Goal: Task Accomplishment & Management: Use online tool/utility

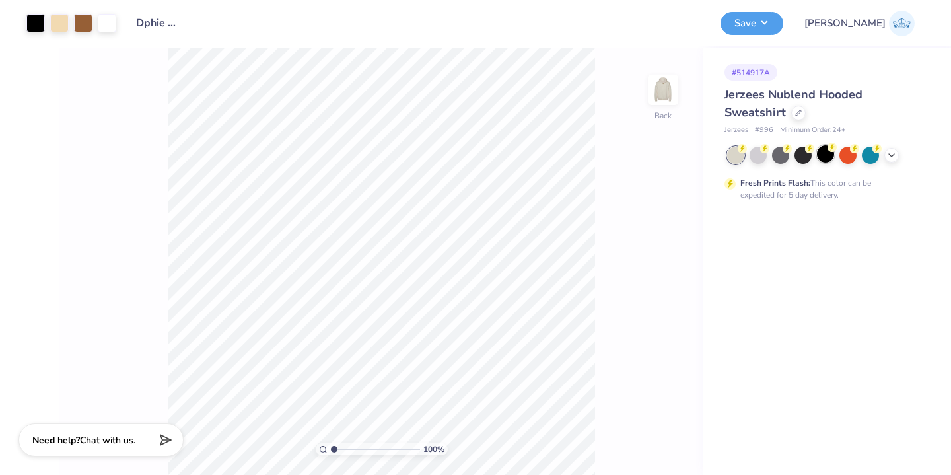
click at [822, 153] on div at bounding box center [825, 153] width 17 height 17
click at [776, 158] on div at bounding box center [780, 153] width 17 height 17
click at [806, 153] on div at bounding box center [802, 153] width 17 height 17
click at [892, 149] on icon at bounding box center [891, 154] width 11 height 11
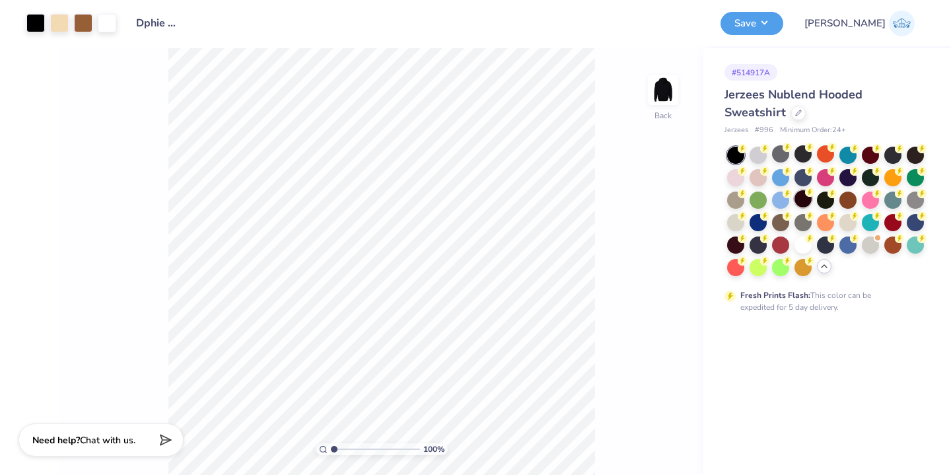
click at [806, 199] on div at bounding box center [802, 198] width 17 height 17
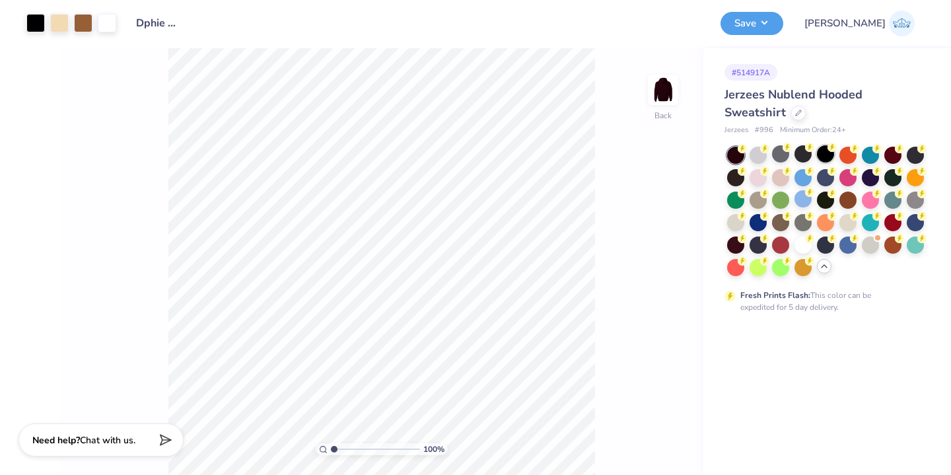
click at [821, 156] on div at bounding box center [825, 153] width 17 height 17
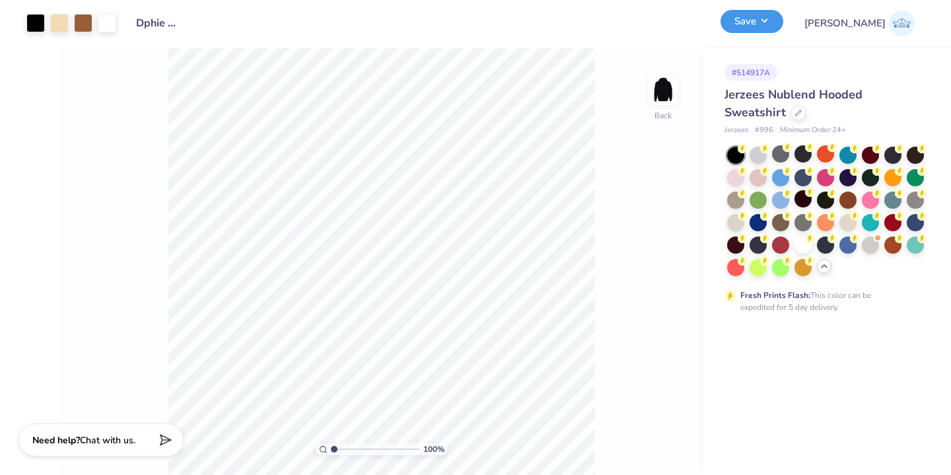
click at [783, 30] on button "Save" at bounding box center [751, 21] width 63 height 23
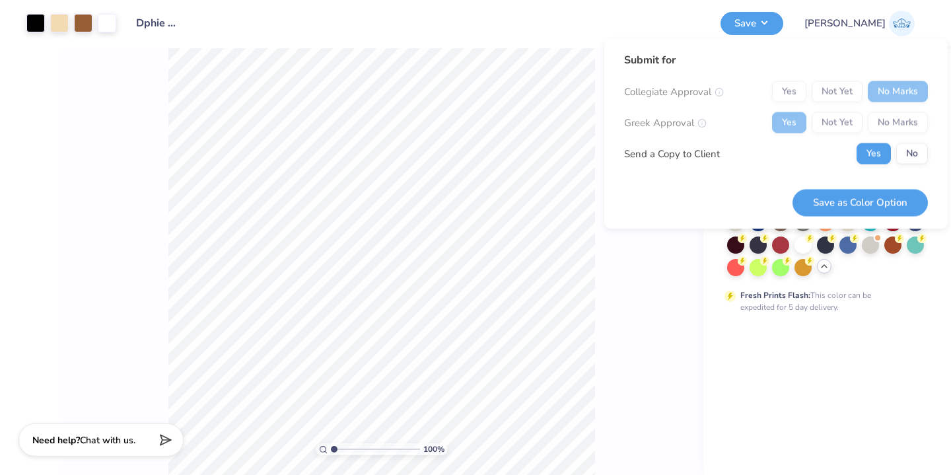
click at [893, 151] on div "Yes No" at bounding box center [892, 153] width 71 height 21
click at [905, 152] on button "No" at bounding box center [912, 153] width 32 height 21
click at [841, 207] on button "Save as Color Option" at bounding box center [859, 202] width 135 height 27
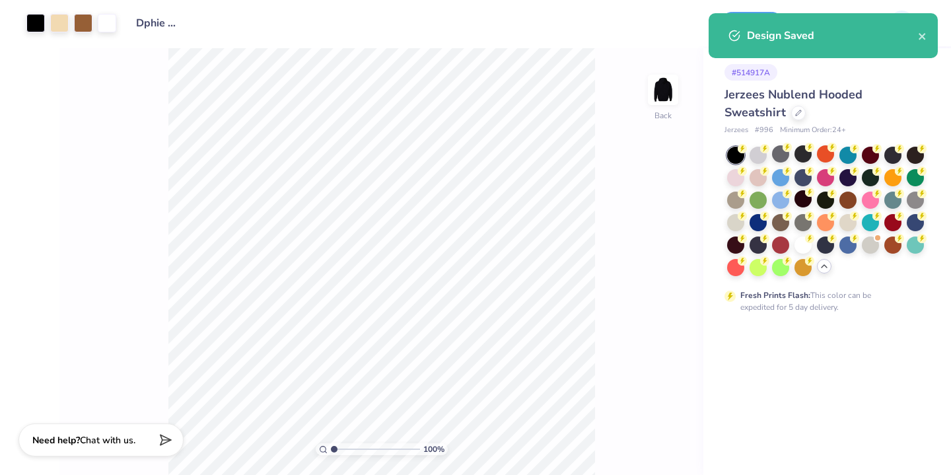
click at [662, 42] on div "Design Title Dphie Retreat 1" at bounding box center [418, 23] width 584 height 46
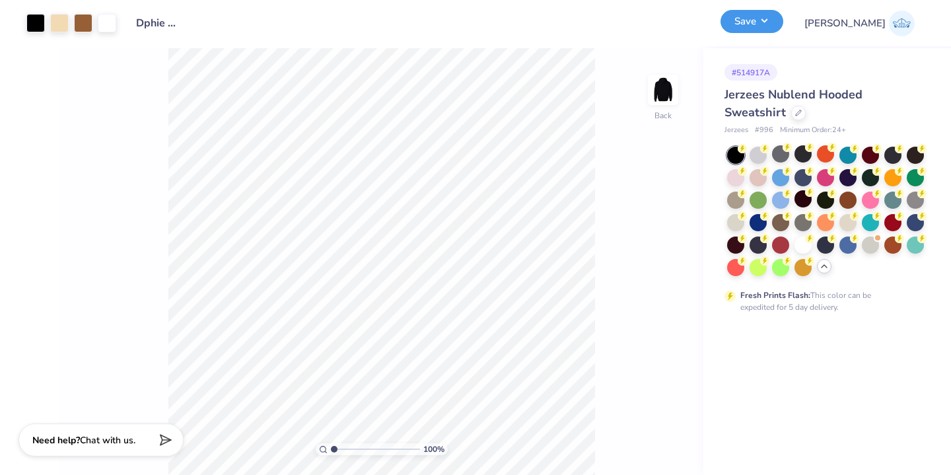
click at [783, 26] on button "Save" at bounding box center [751, 21] width 63 height 23
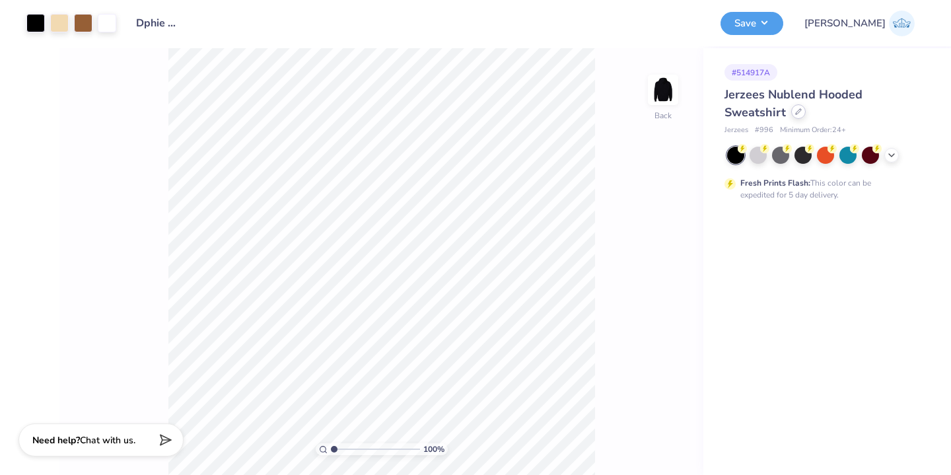
click at [795, 109] on icon at bounding box center [798, 111] width 7 height 7
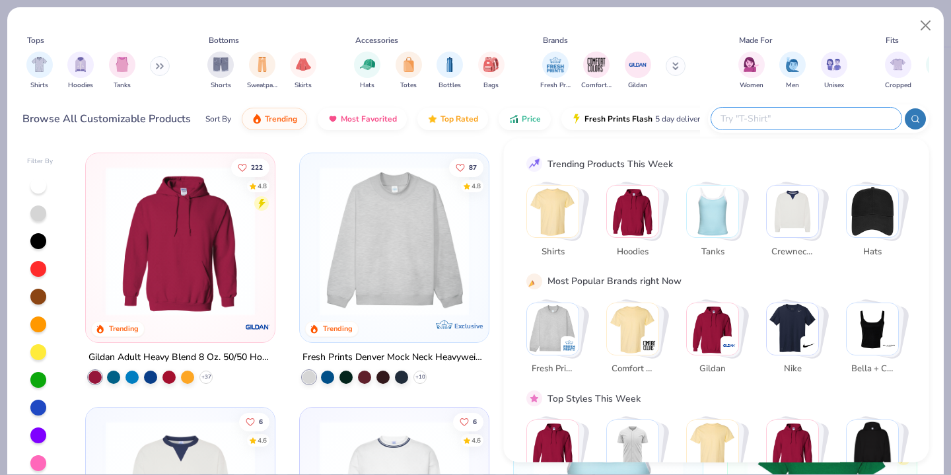
click at [805, 120] on input "text" at bounding box center [805, 118] width 173 height 15
paste input "JHA030"
type input "JHA030"
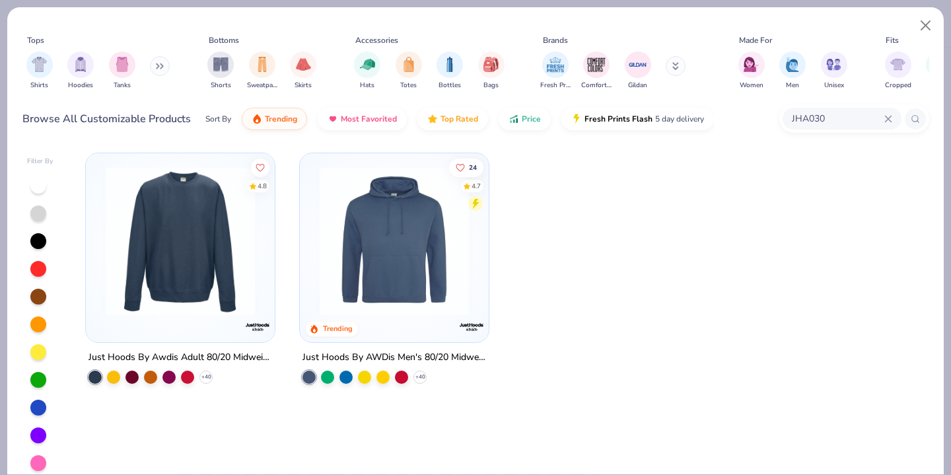
click at [200, 272] on img at bounding box center [180, 240] width 162 height 149
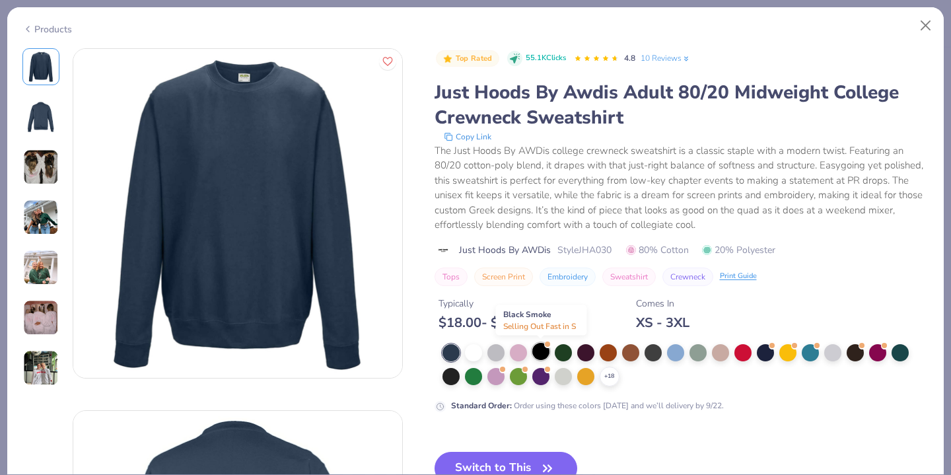
click at [538, 353] on div at bounding box center [540, 351] width 17 height 17
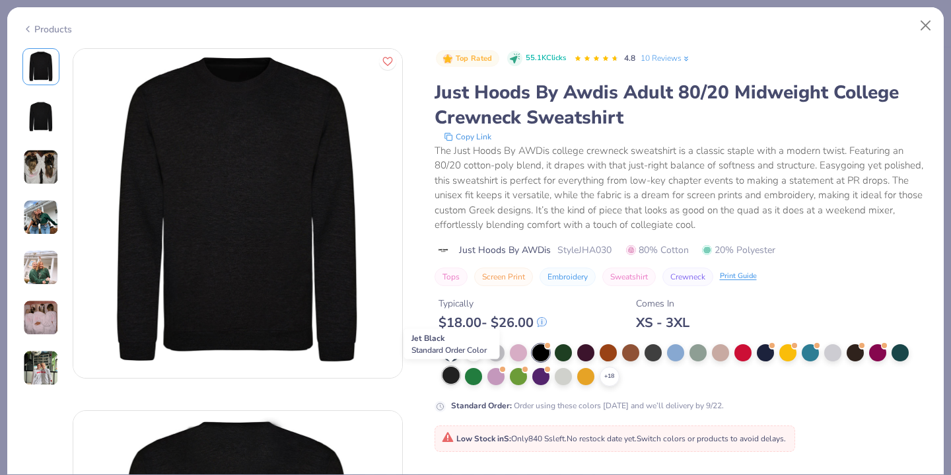
click at [454, 373] on div at bounding box center [450, 375] width 17 height 17
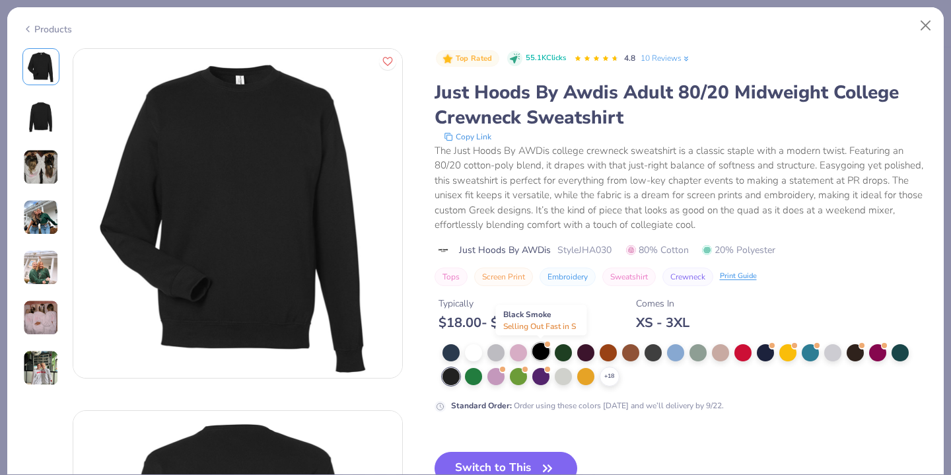
click at [543, 350] on div at bounding box center [540, 351] width 17 height 17
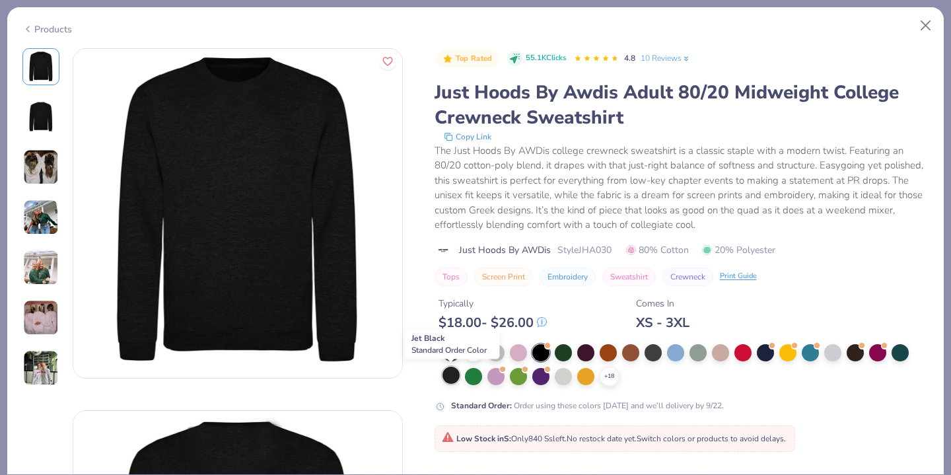
click at [452, 380] on div at bounding box center [450, 375] width 17 height 17
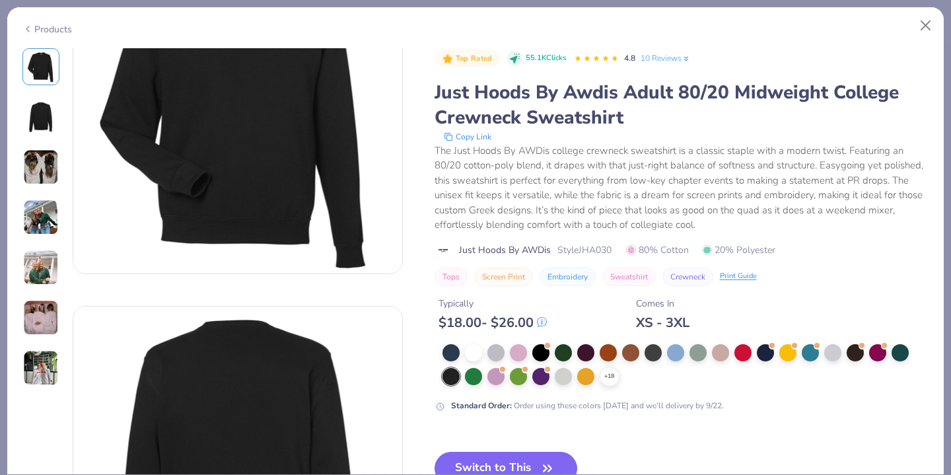
scroll to position [117, 0]
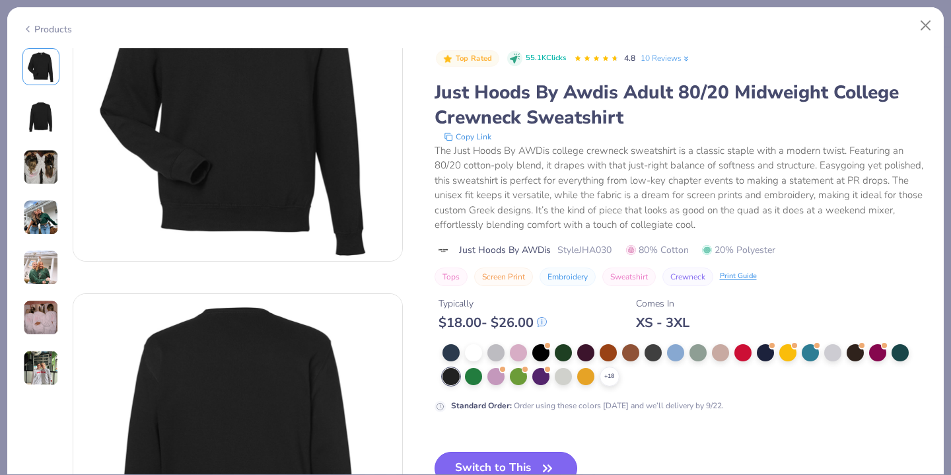
click at [536, 468] on button "Switch to This" at bounding box center [506, 468] width 143 height 33
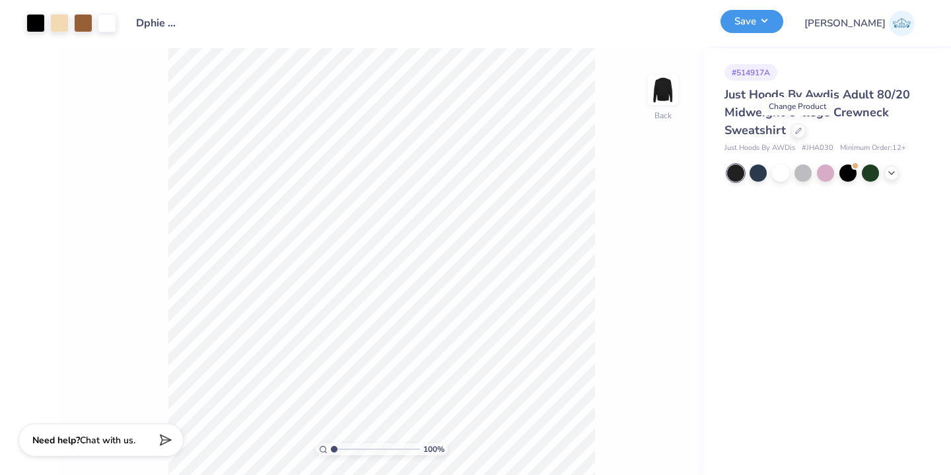
click at [783, 22] on button "Save" at bounding box center [751, 21] width 63 height 23
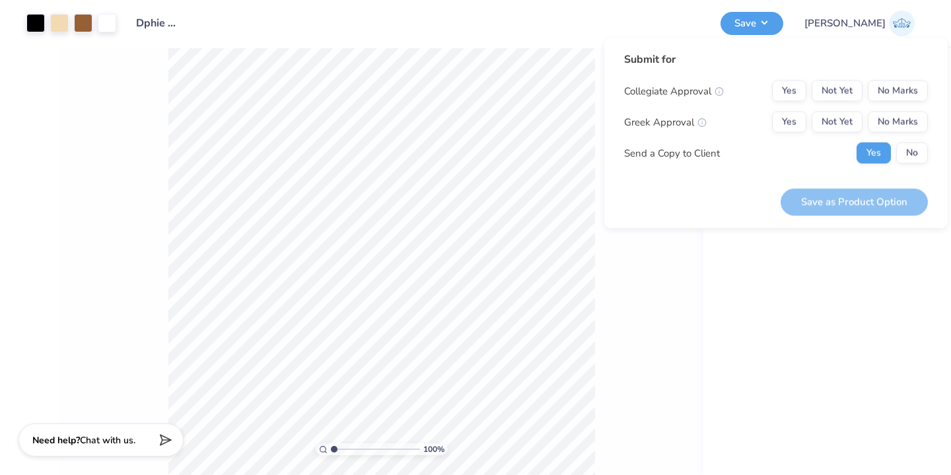
click at [837, 144] on div "Send a Copy to Client Yes No" at bounding box center [776, 153] width 304 height 21
click at [886, 88] on button "No Marks" at bounding box center [898, 91] width 60 height 21
click at [783, 119] on button "Yes" at bounding box center [789, 122] width 34 height 21
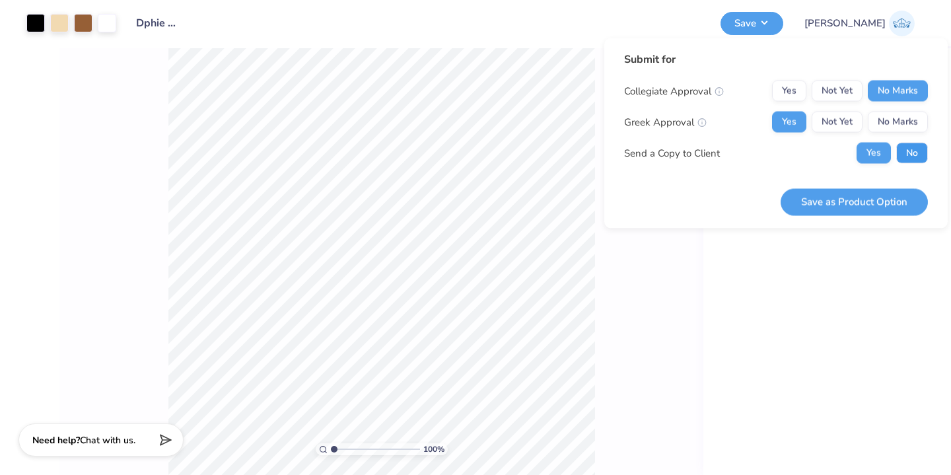
click at [902, 144] on button "No" at bounding box center [912, 153] width 32 height 21
click at [888, 203] on button "Save as Product Option" at bounding box center [854, 201] width 147 height 27
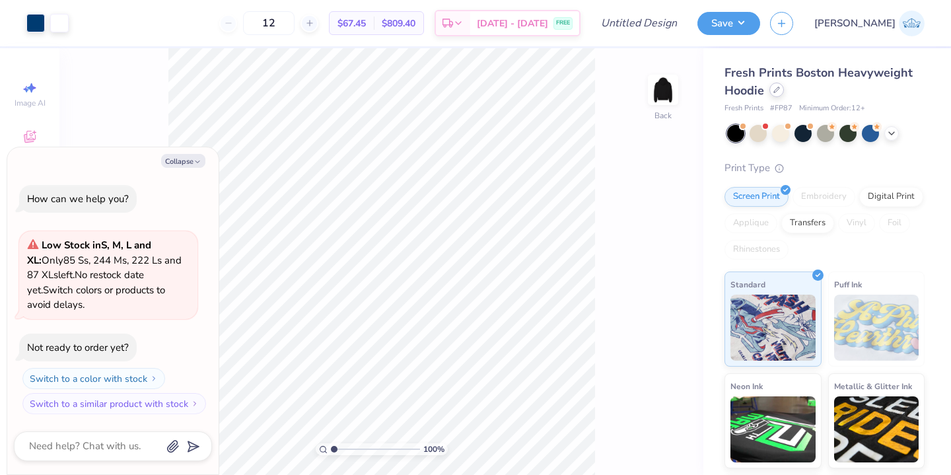
click at [775, 91] on icon at bounding box center [776, 90] width 7 height 7
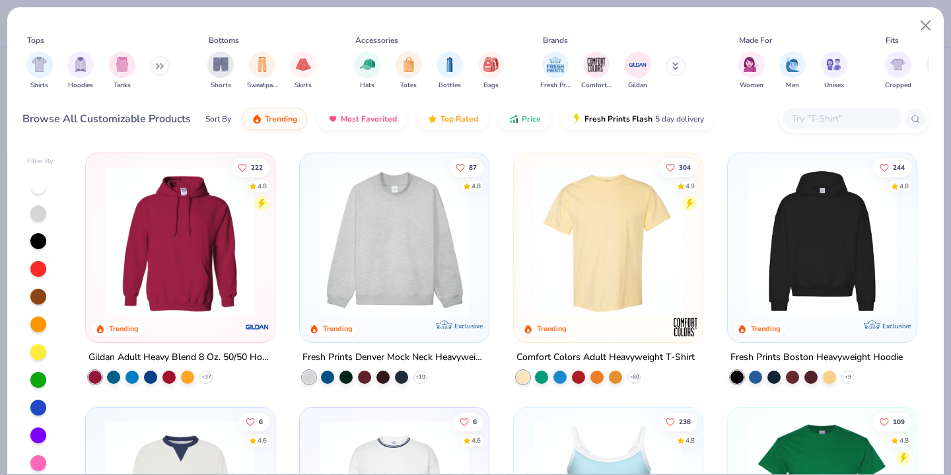
type textarea "x"
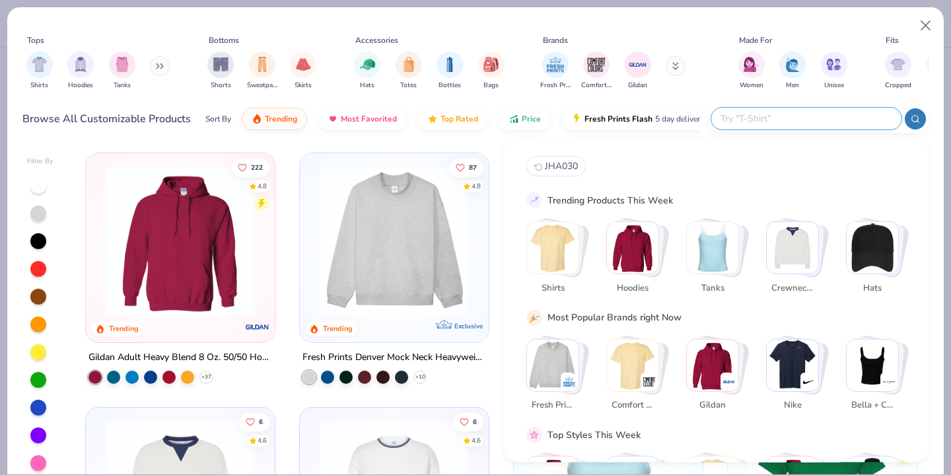
click at [812, 112] on input "text" at bounding box center [805, 118] width 173 height 15
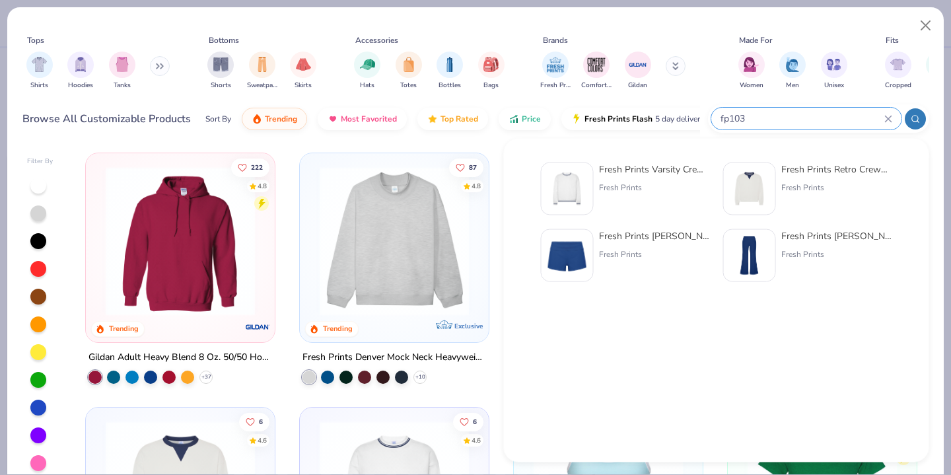
type input "fp103"
click at [614, 188] on div "Fresh Prints" at bounding box center [654, 188] width 111 height 12
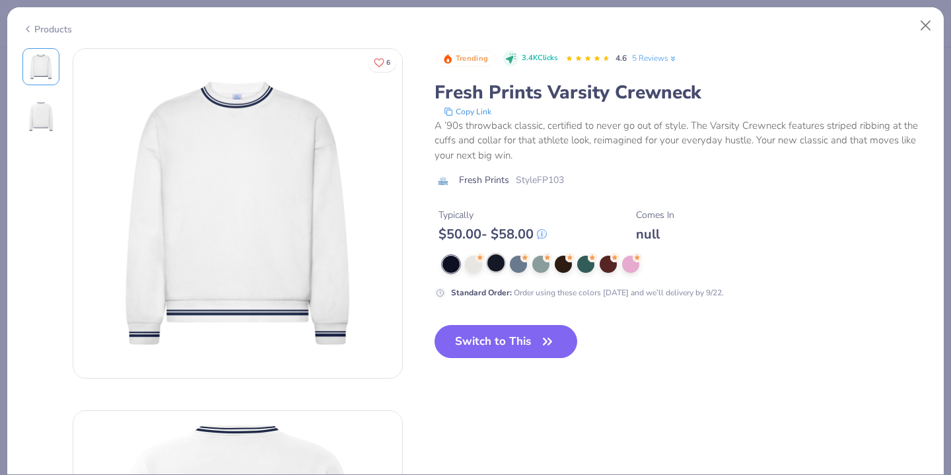
click at [498, 262] on div at bounding box center [495, 262] width 17 height 17
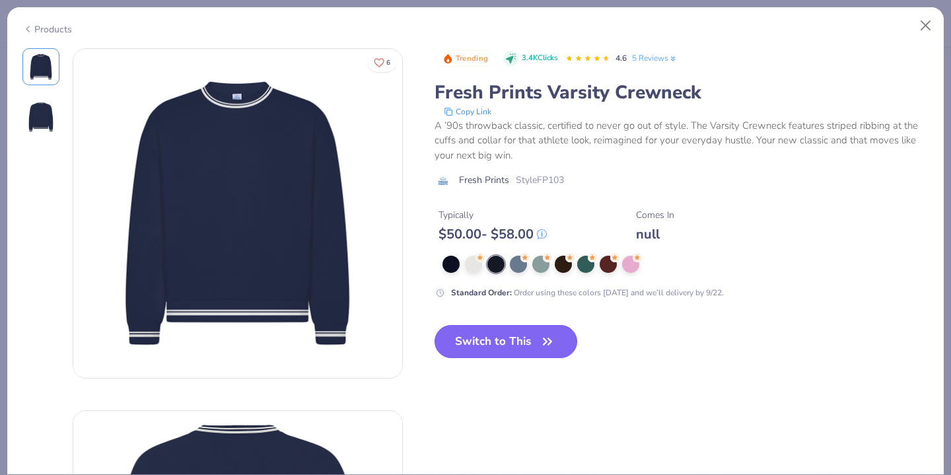
click at [472, 333] on button "Switch to This" at bounding box center [506, 341] width 143 height 33
type textarea "x"
type input "50"
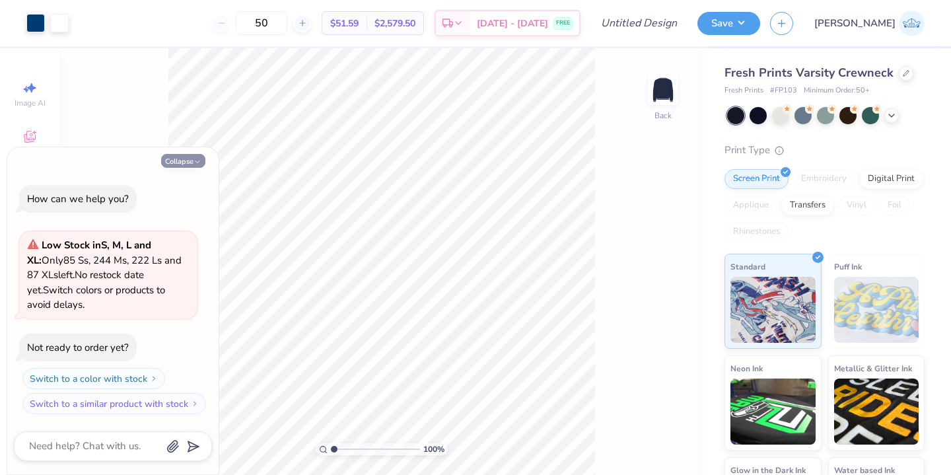
click at [192, 160] on button "Collapse" at bounding box center [183, 161] width 44 height 14
type textarea "x"
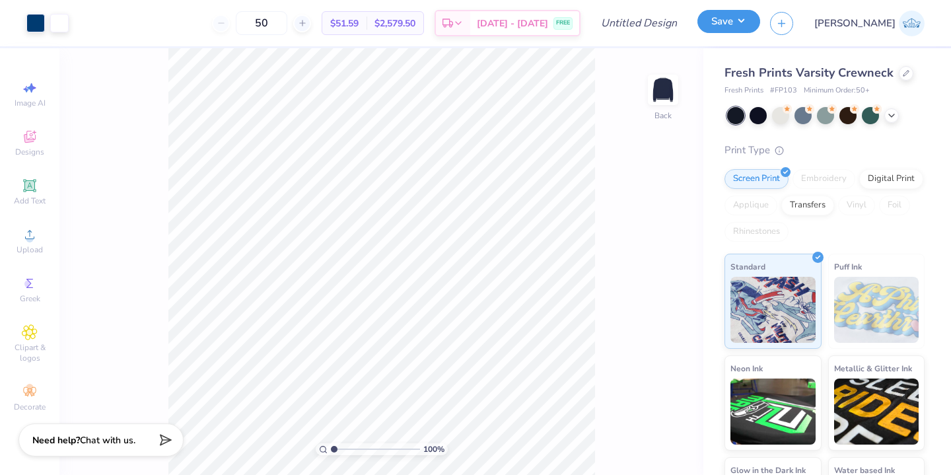
click at [760, 22] on button "Save" at bounding box center [728, 21] width 63 height 23
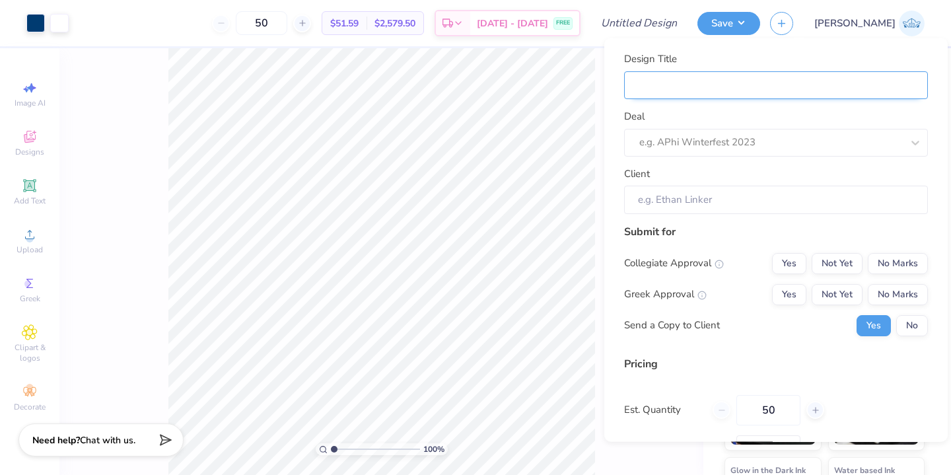
click at [728, 93] on input "Design Title" at bounding box center [776, 85] width 304 height 28
type input "B"
type input "Be"
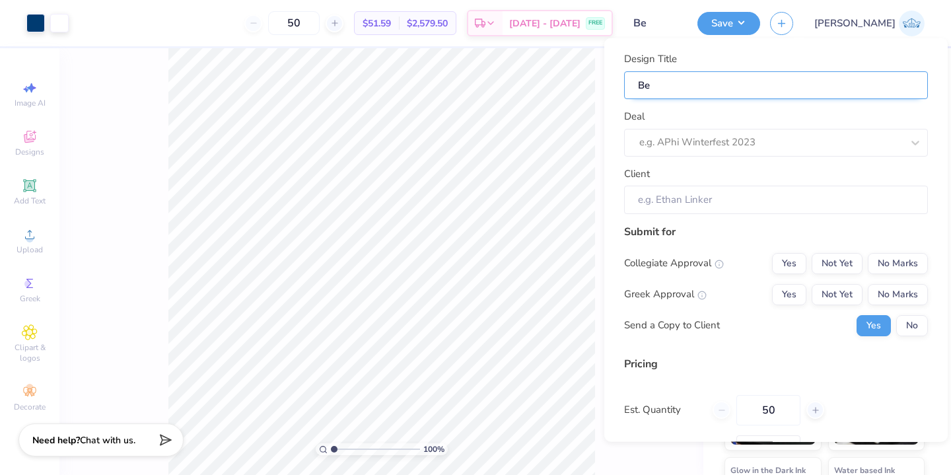
type input "Bet"
type input "Beta"
type input "Beta G"
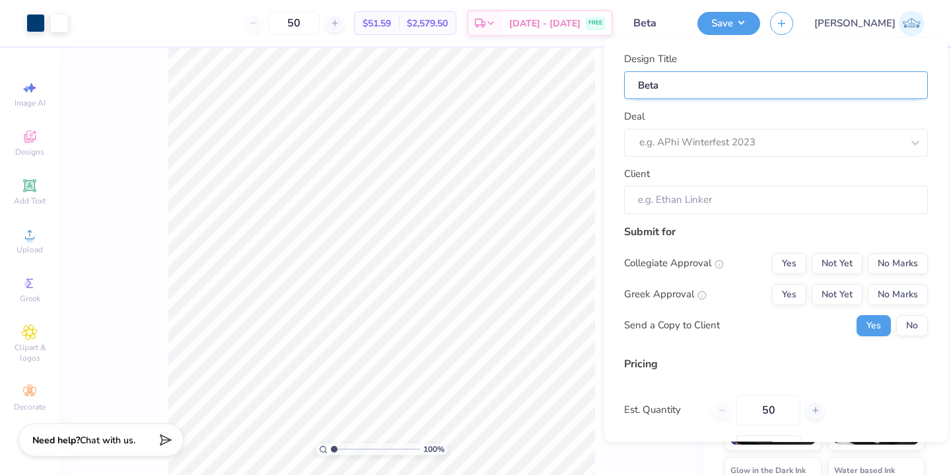
type input "Beta G"
type input "Beta Ge"
type input "Beta Ger"
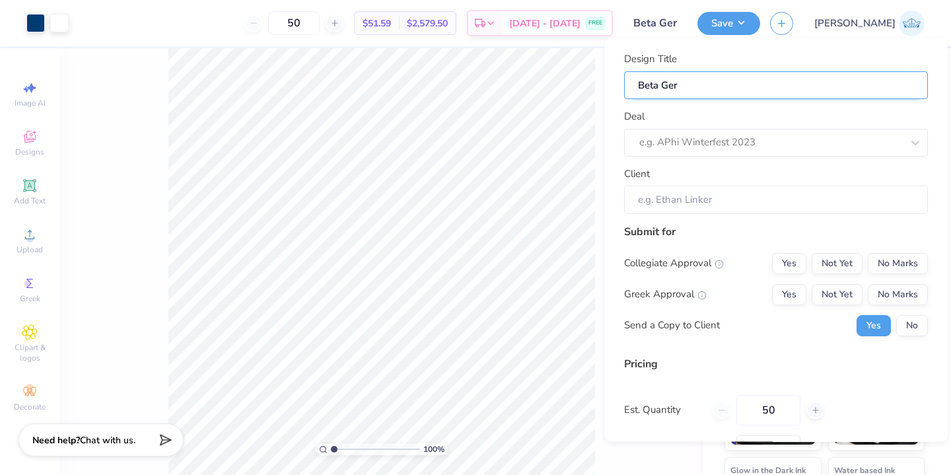
type input "Beta Ge"
type input "Beta Gen"
type input "Beta Gene"
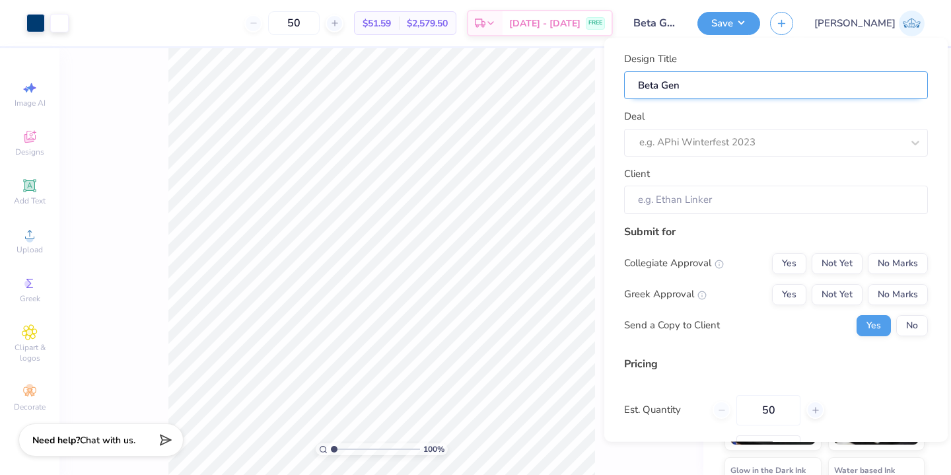
type input "Beta Gene"
type input "Beta Gener"
type input "Beta Genera"
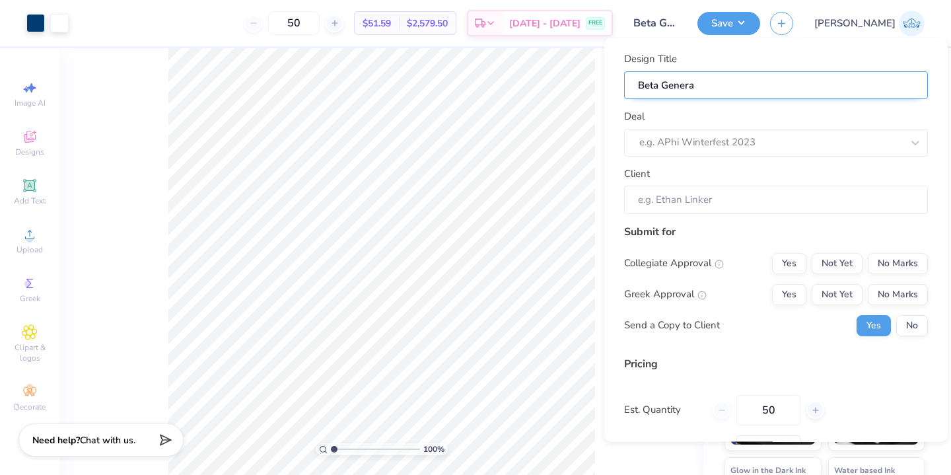
type input "Beta General"
type input "Beta General 1"
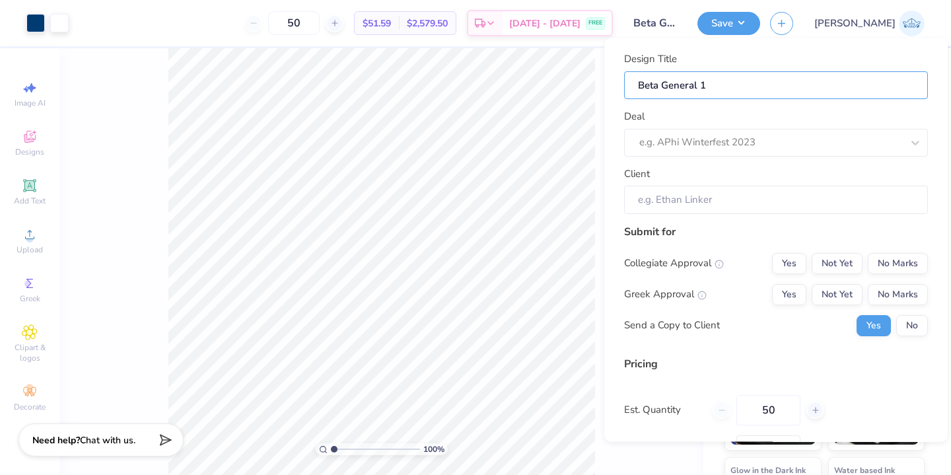
type input "Beta General 1"
click at [701, 122] on div "Deal e.g. APhi Winterfest 2023" at bounding box center [776, 133] width 304 height 48
click at [701, 132] on div "e.g. APhi Winterfest 2023" at bounding box center [770, 142] width 265 height 20
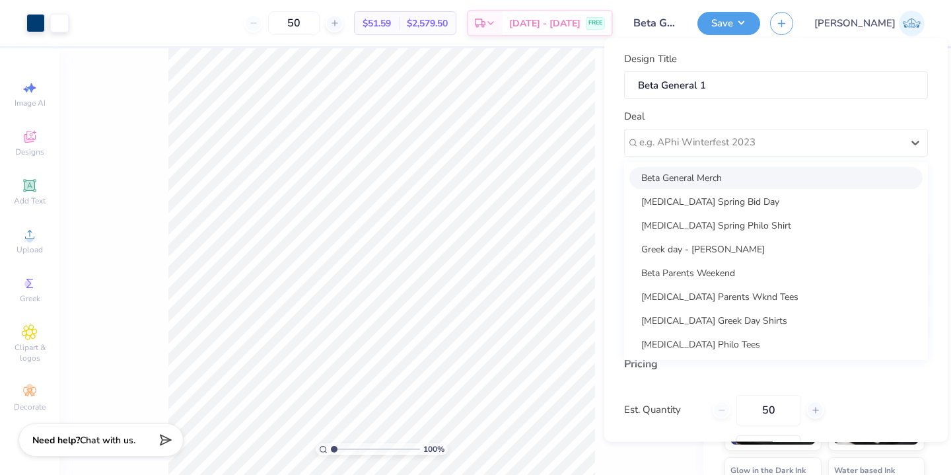
click at [732, 171] on div "Beta General Merch" at bounding box center [775, 177] width 293 height 22
type input "[PERSON_NAME]"
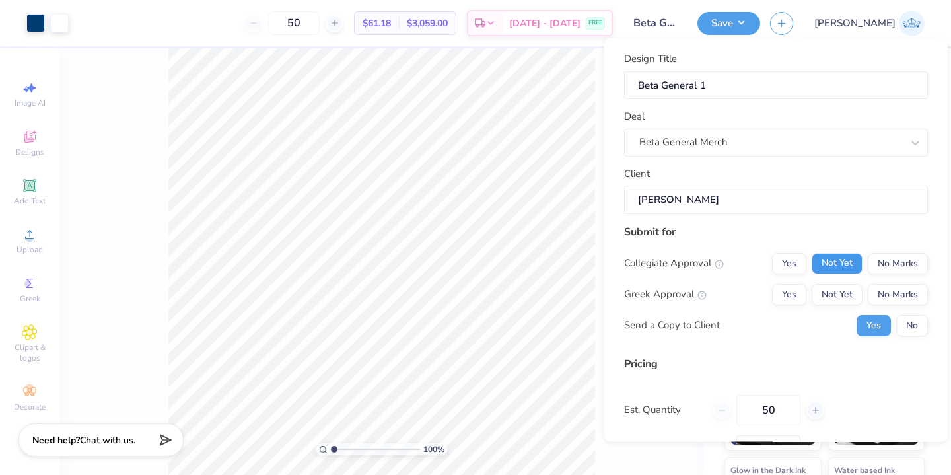
click at [843, 262] on button "Not Yet" at bounding box center [837, 262] width 51 height 21
click at [843, 289] on button "Not Yet" at bounding box center [837, 293] width 51 height 21
click at [909, 257] on button "No Marks" at bounding box center [898, 262] width 60 height 21
type input "$61.18"
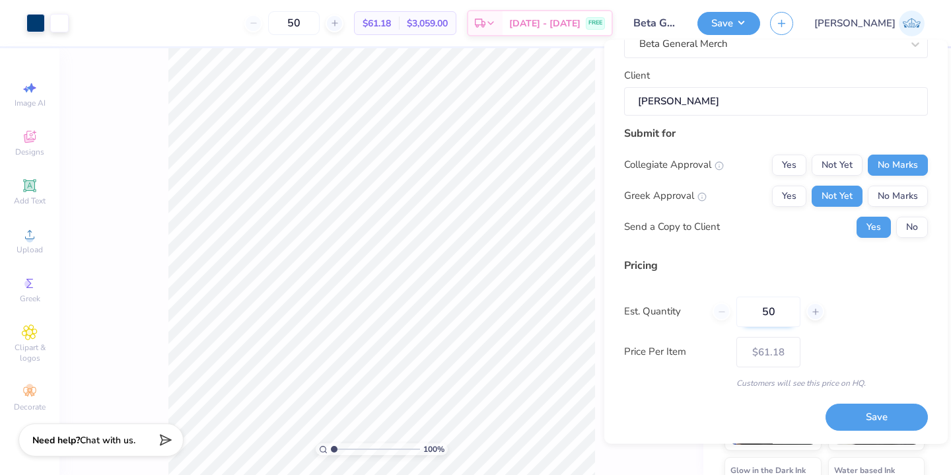
drag, startPoint x: 783, startPoint y: 308, endPoint x: 740, endPoint y: 308, distance: 43.6
click at [740, 308] on input "50" at bounding box center [768, 312] width 64 height 30
type input "30"
type input "50"
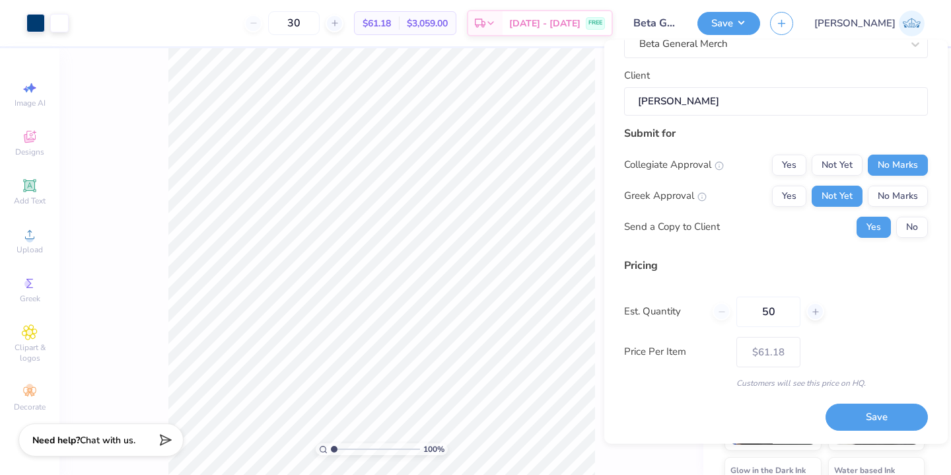
click at [839, 308] on div "Est. Quantity 50" at bounding box center [776, 312] width 304 height 30
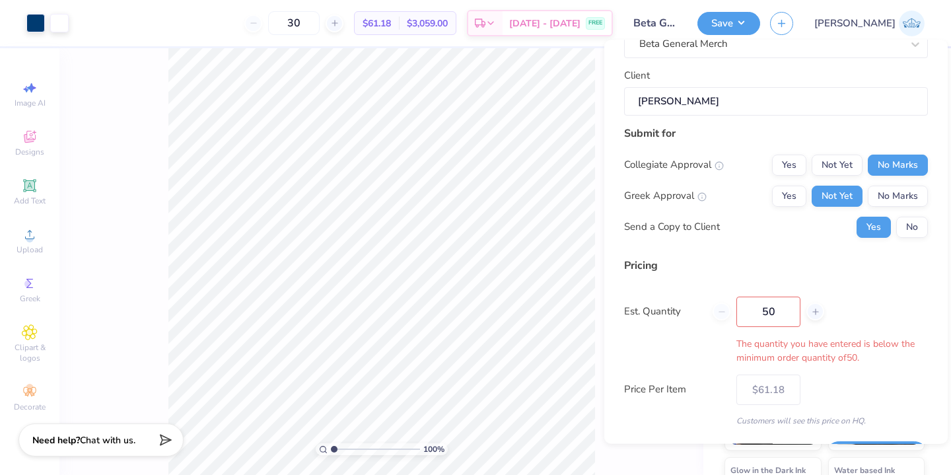
type input "50"
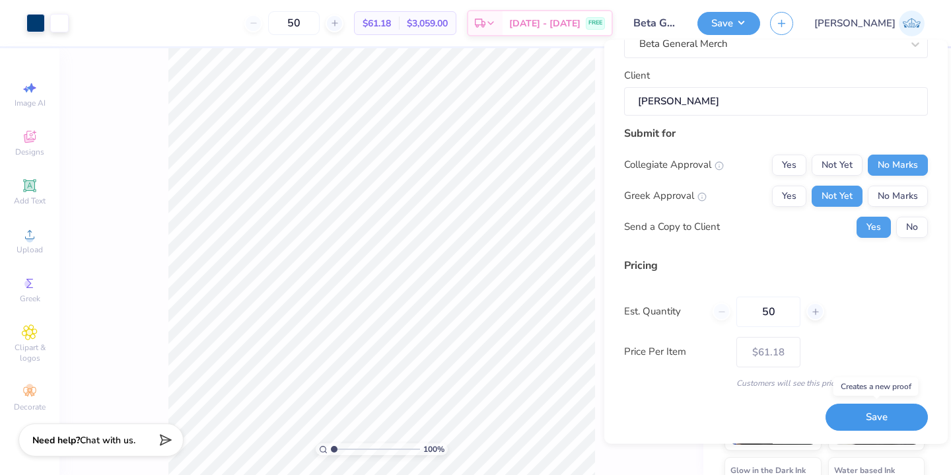
click at [863, 410] on button "Save" at bounding box center [876, 417] width 102 height 27
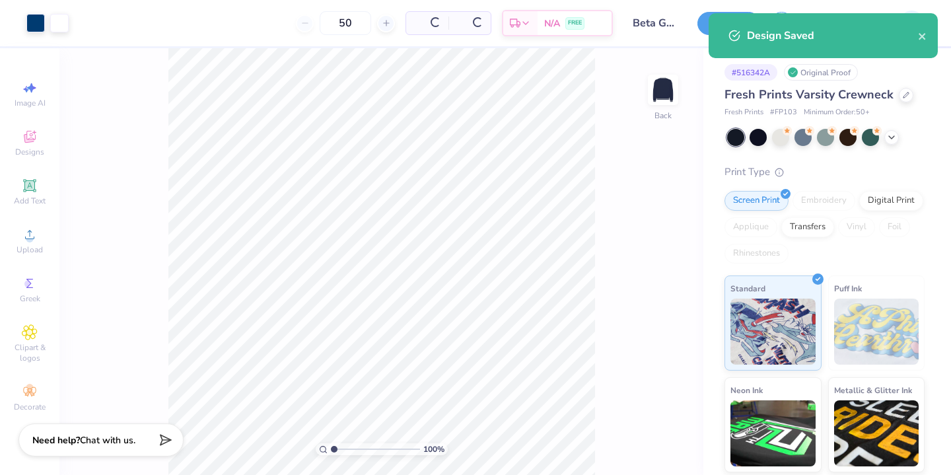
type input "$61.18"
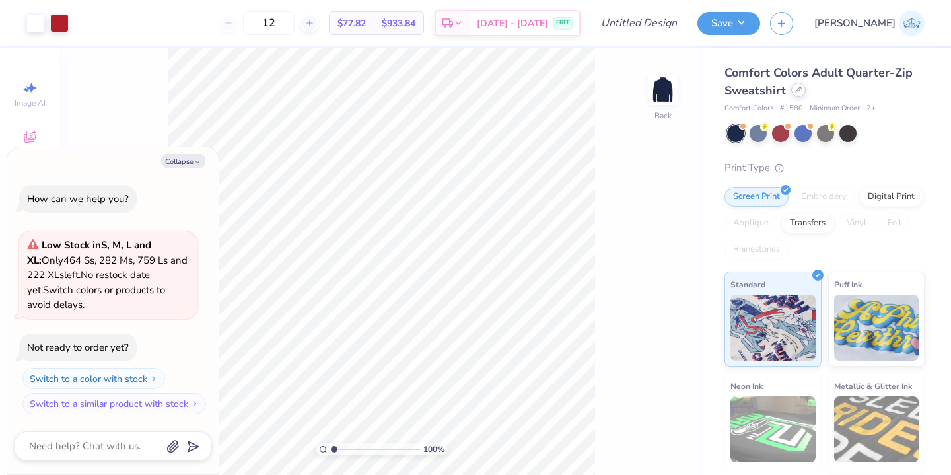
click at [798, 94] on div at bounding box center [798, 90] width 15 height 15
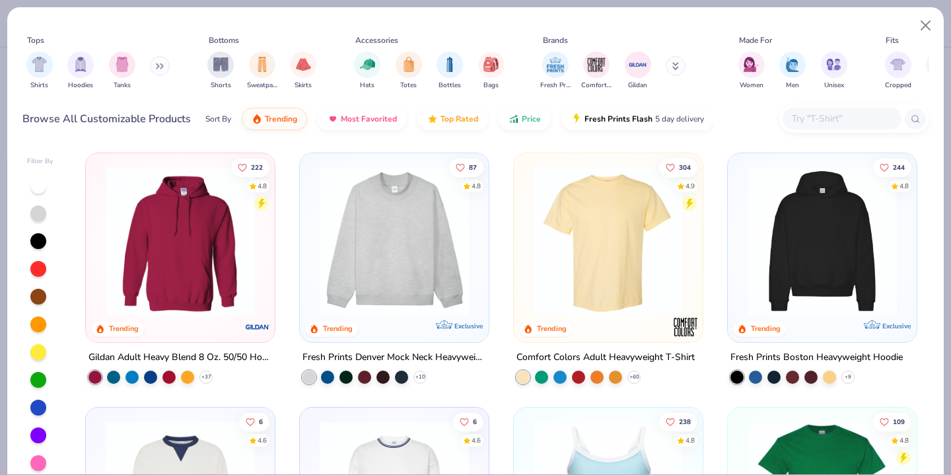
type textarea "x"
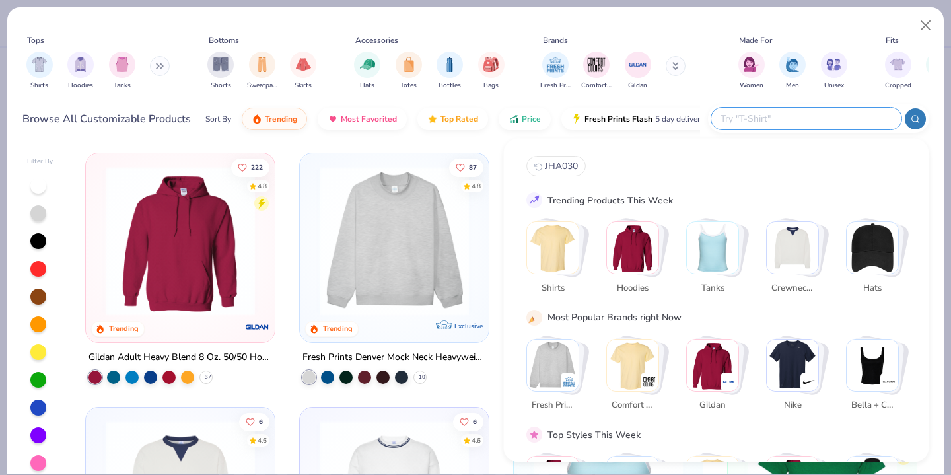
click at [802, 119] on input "text" at bounding box center [805, 118] width 173 height 15
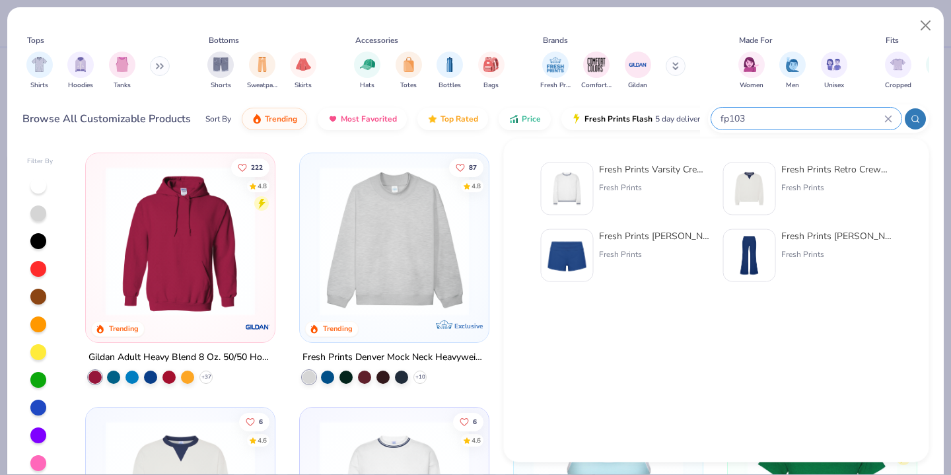
type input "fp103"
click at [668, 171] on div "Fresh Prints Varsity Crewneck" at bounding box center [654, 169] width 111 height 14
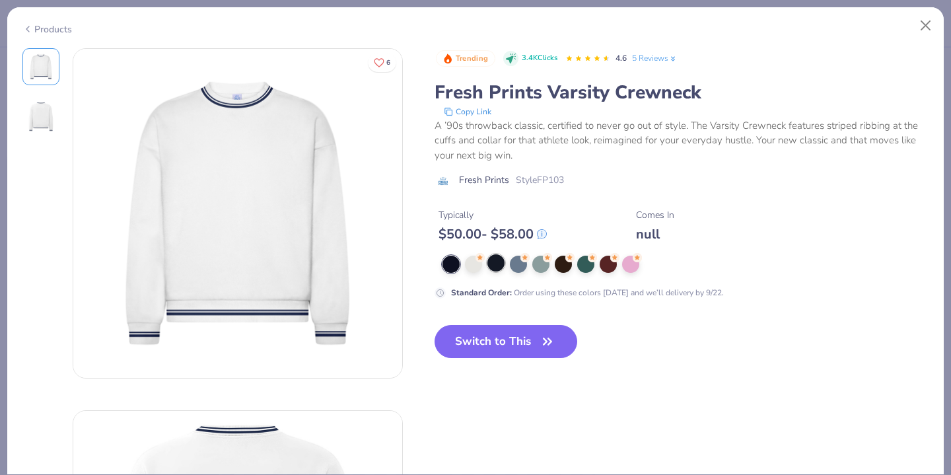
click at [498, 265] on div at bounding box center [495, 262] width 17 height 17
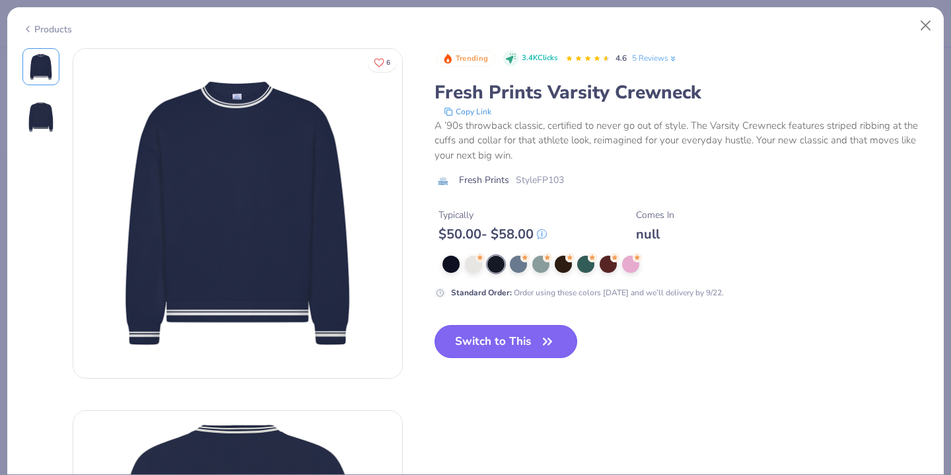
click at [508, 331] on button "Switch to This" at bounding box center [506, 341] width 143 height 33
type textarea "x"
type input "50"
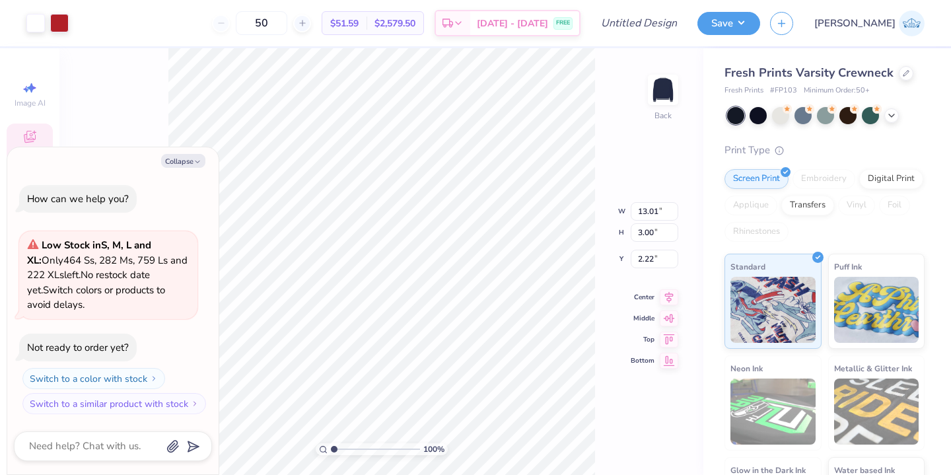
type textarea "x"
type input "14.82"
type input "3.42"
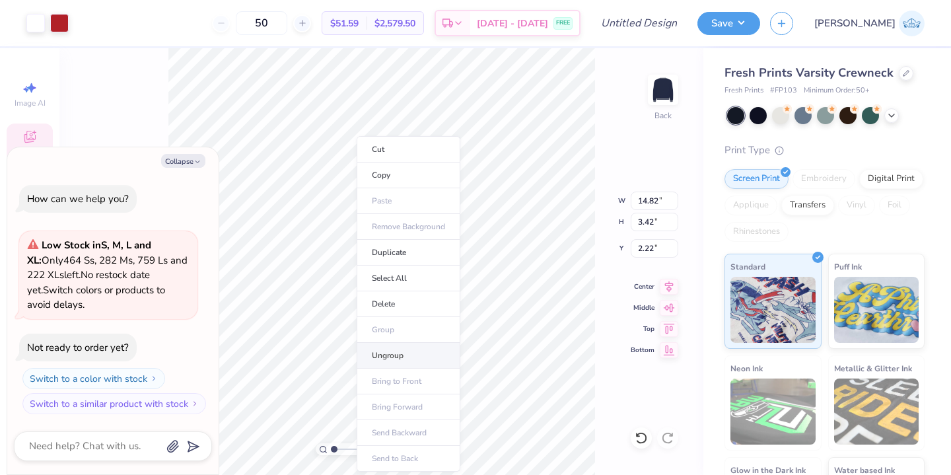
click at [398, 347] on li "Ungroup" at bounding box center [409, 356] width 104 height 26
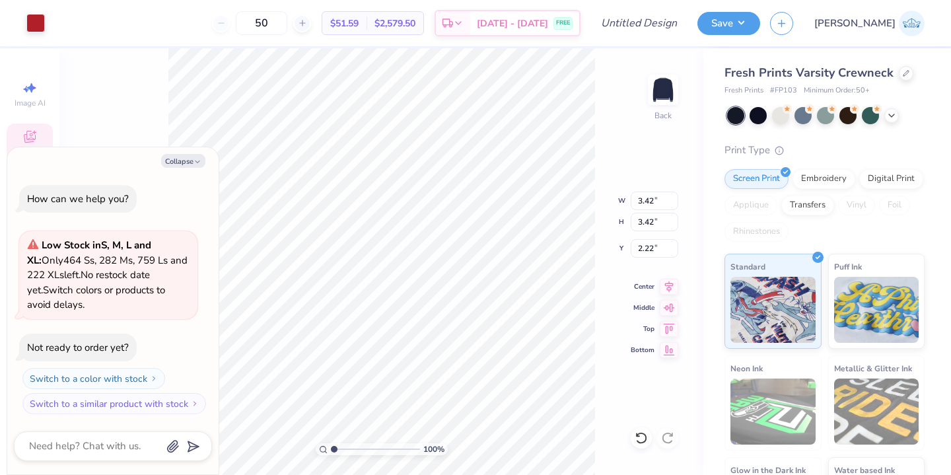
type textarea "x"
type input "2.53"
click at [639, 438] on icon at bounding box center [641, 437] width 13 height 13
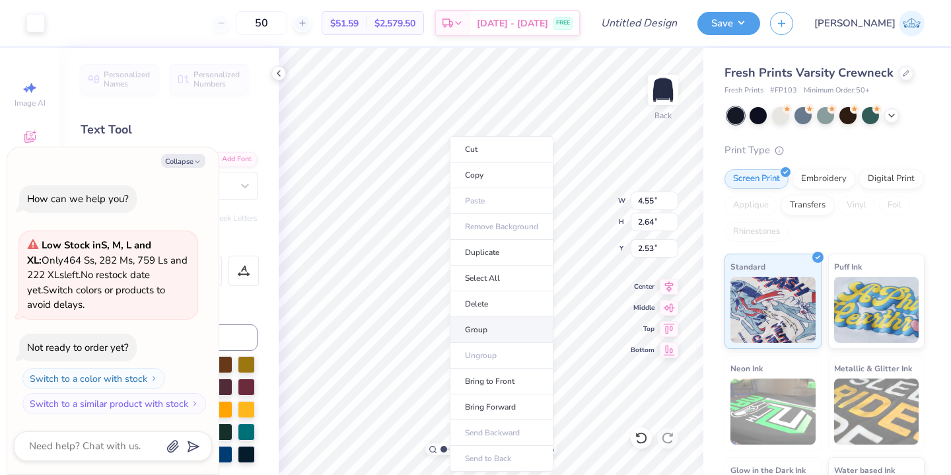
click at [511, 326] on li "Group" at bounding box center [502, 330] width 104 height 26
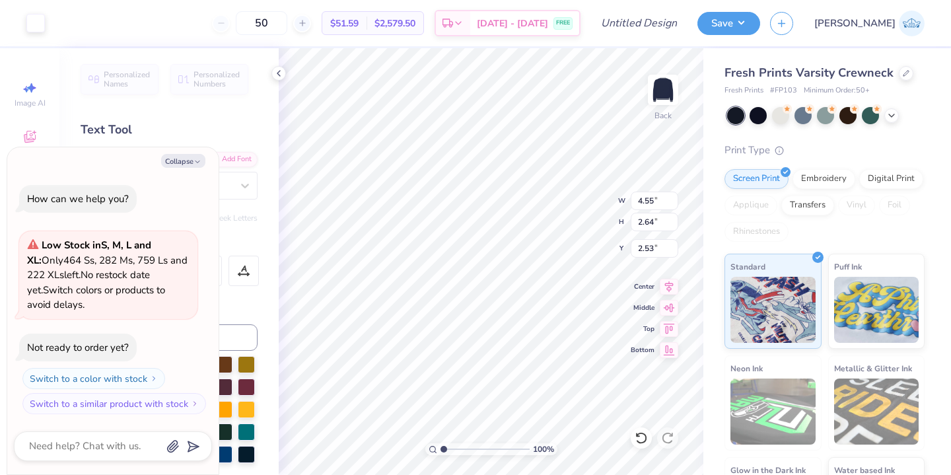
type textarea "x"
type input "8.34"
type textarea "x"
type input "5.90"
type input "3.42"
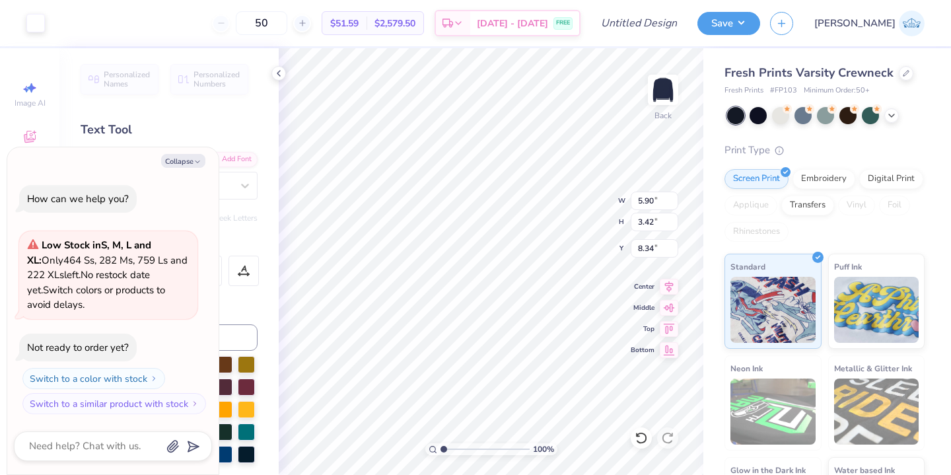
type textarea "x"
type input "8.50"
type input "4.94"
type textarea "x"
type input "5.64"
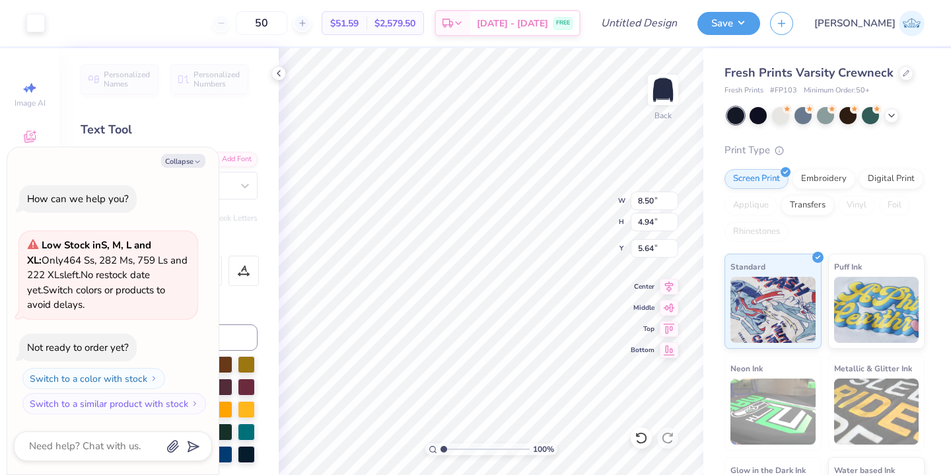
type textarea "x"
type input "10.40"
type input "6.04"
type textarea "x"
type input "5.46"
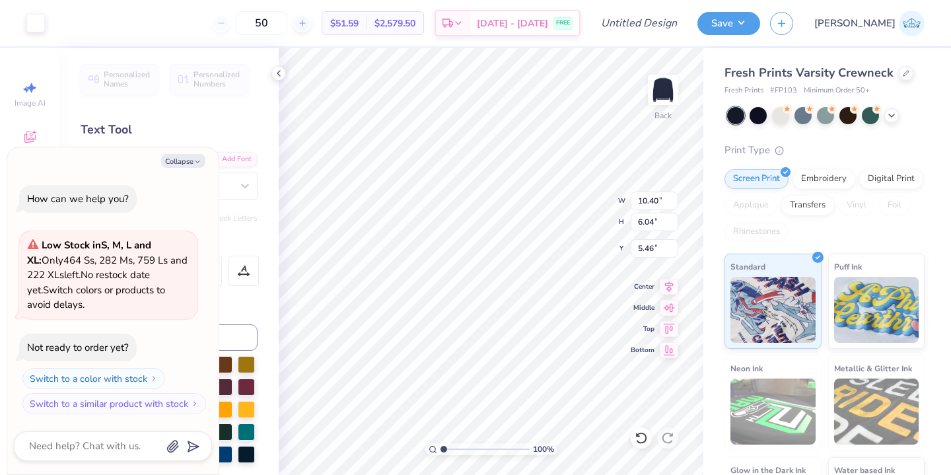
type textarea "x"
type input "6.35"
type textarea "x"
type input "7.95"
click at [643, 433] on icon at bounding box center [641, 437] width 13 height 13
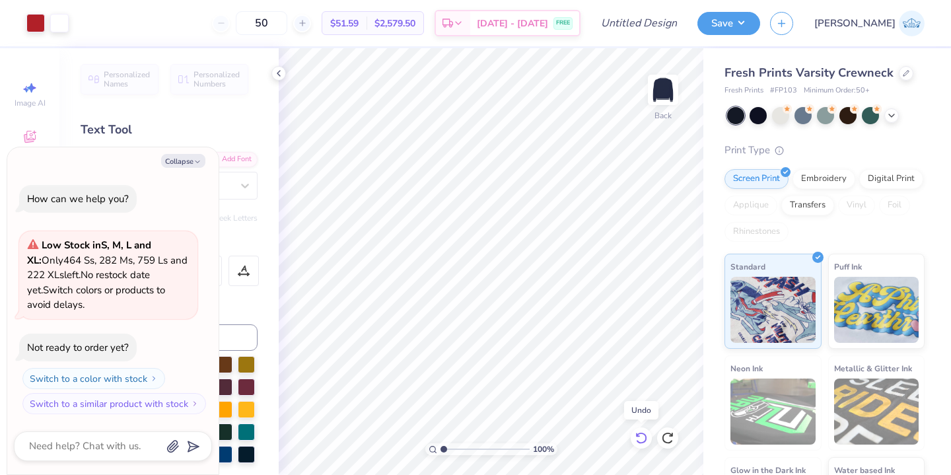
click at [643, 433] on icon at bounding box center [640, 438] width 11 height 12
click at [645, 436] on icon at bounding box center [640, 438] width 11 height 12
type textarea "x"
type input "1.29"
type textarea "x"
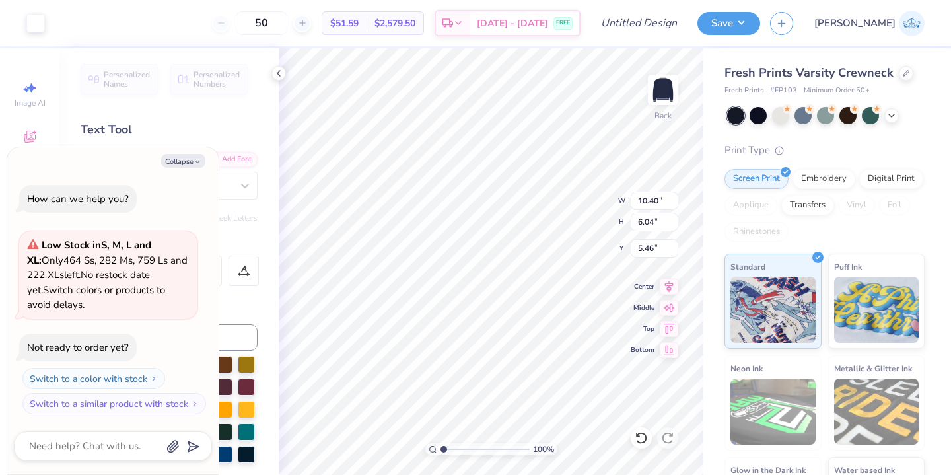
type input "11.67"
type input "6.78"
type textarea "x"
type input "5.44"
click at [186, 160] on button "Collapse" at bounding box center [183, 161] width 44 height 14
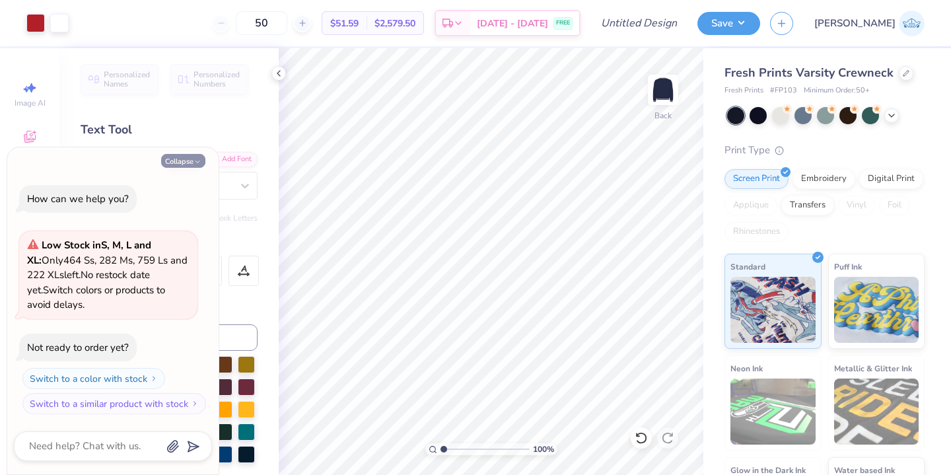
type textarea "x"
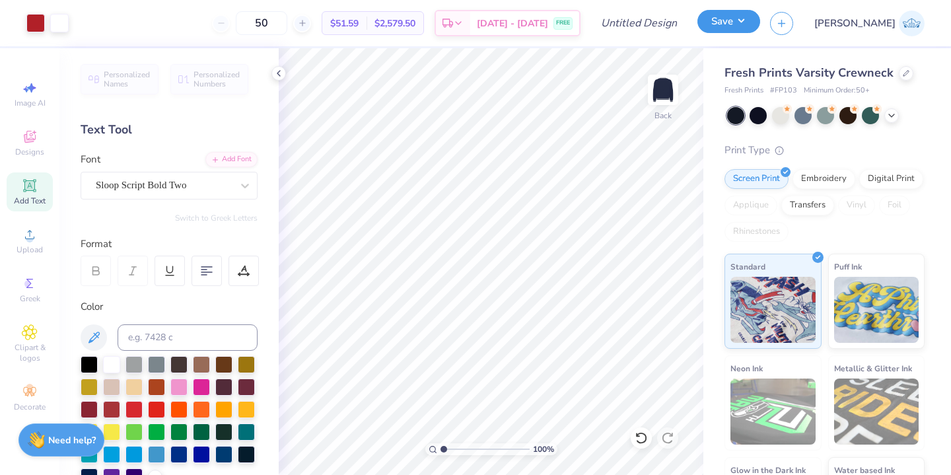
click at [760, 17] on button "Save" at bounding box center [728, 21] width 63 height 23
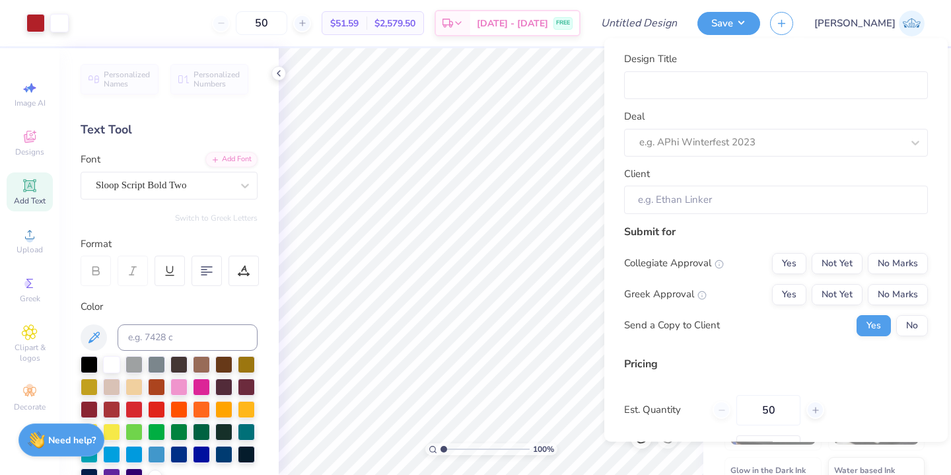
click at [739, 102] on div "Design Title Deal e.g. APhi Winterfest 2023 Client" at bounding box center [776, 133] width 304 height 162
click at [734, 94] on input "Design Title" at bounding box center [776, 85] width 304 height 28
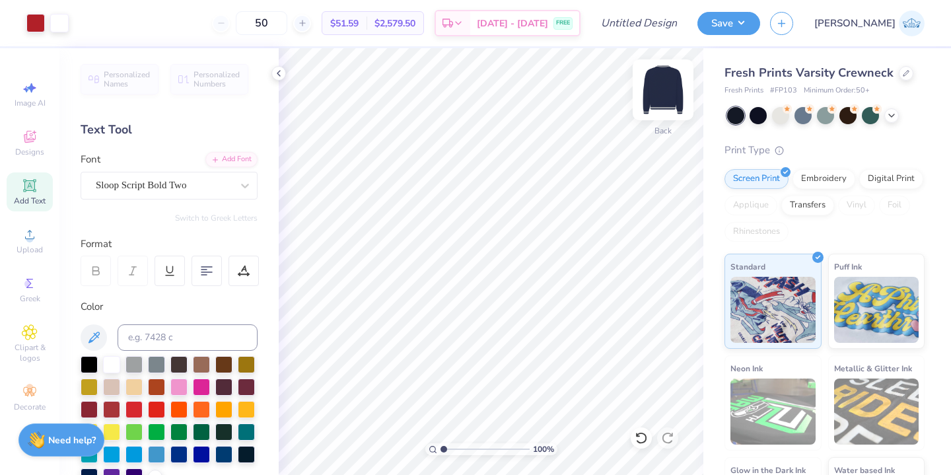
click at [678, 100] on img at bounding box center [663, 89] width 53 height 53
click at [668, 94] on img at bounding box center [663, 89] width 53 height 53
click at [760, 22] on button "Save" at bounding box center [728, 21] width 63 height 23
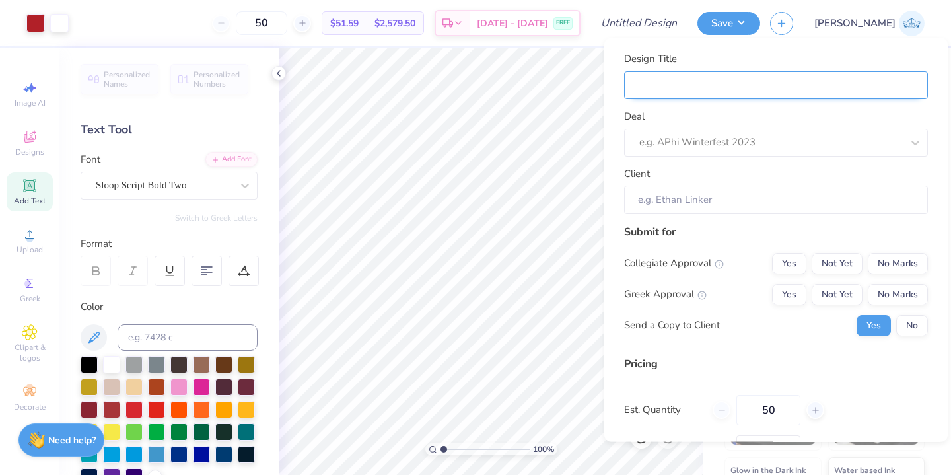
click at [724, 75] on input "Design Title" at bounding box center [776, 85] width 304 height 28
type input "B"
type input "Be"
type input "Bet"
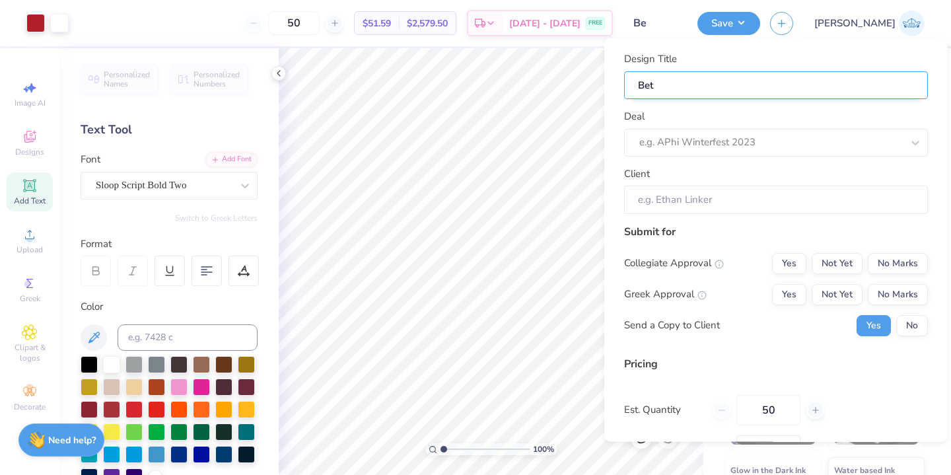
type input "Bet"
type input "Beta General 1"
type input "Beta General"
type input "Beta General 2"
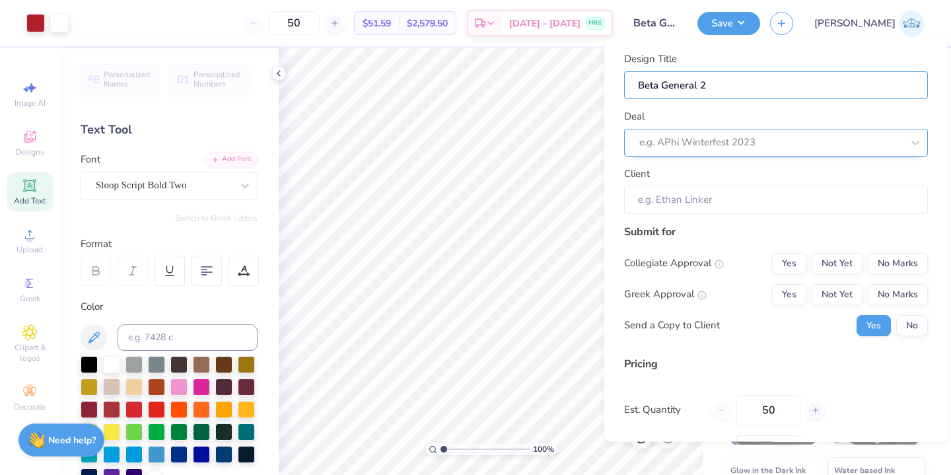
type input "Beta General 2"
click at [736, 135] on div at bounding box center [757, 142] width 236 height 18
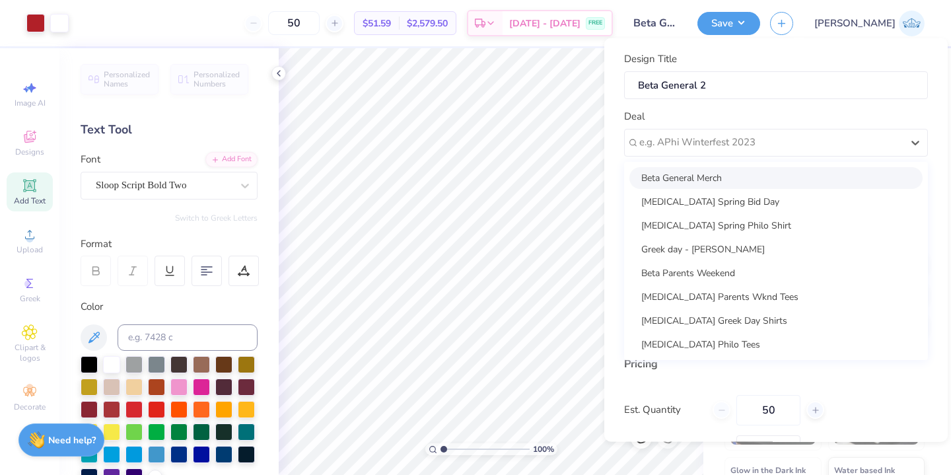
click at [726, 180] on div "Beta General Merch" at bounding box center [775, 177] width 293 height 22
type input "[PERSON_NAME]"
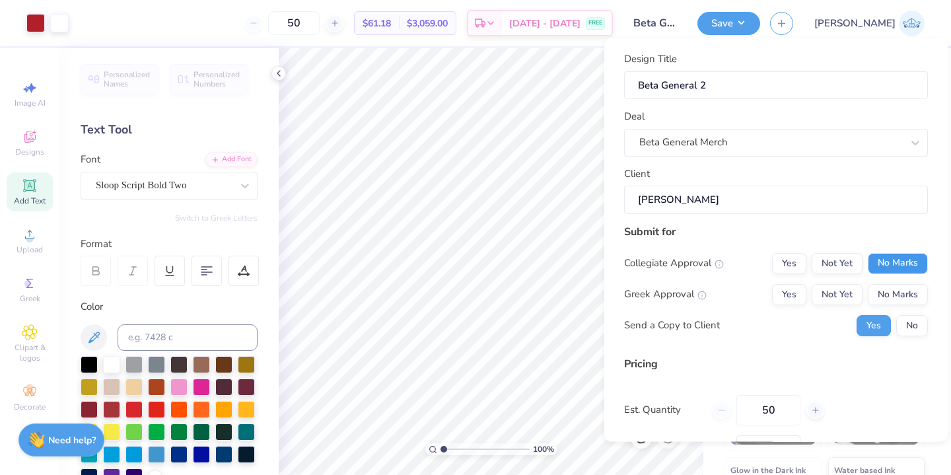
click at [895, 269] on button "No Marks" at bounding box center [898, 262] width 60 height 21
click at [847, 295] on button "Not Yet" at bounding box center [837, 293] width 51 height 21
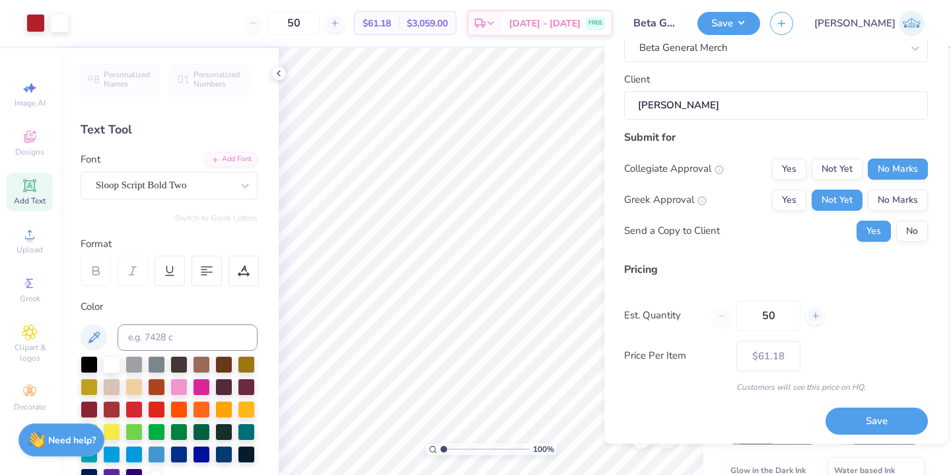
scroll to position [100, 0]
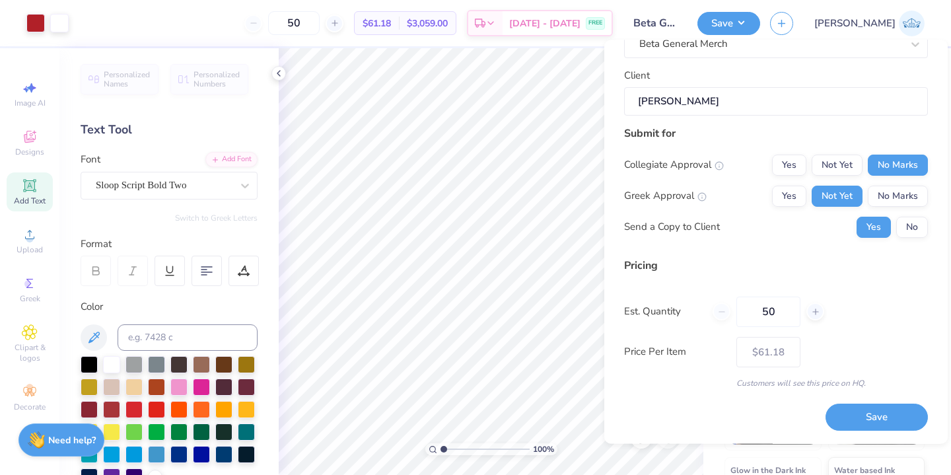
click at [724, 310] on div "50" at bounding box center [769, 312] width 112 height 30
click at [852, 411] on button "Save" at bounding box center [876, 417] width 102 height 27
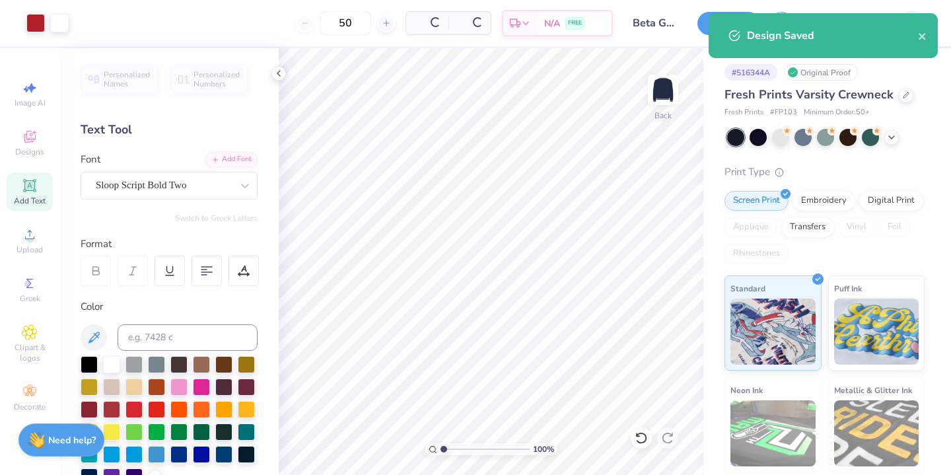
type input "$61.18"
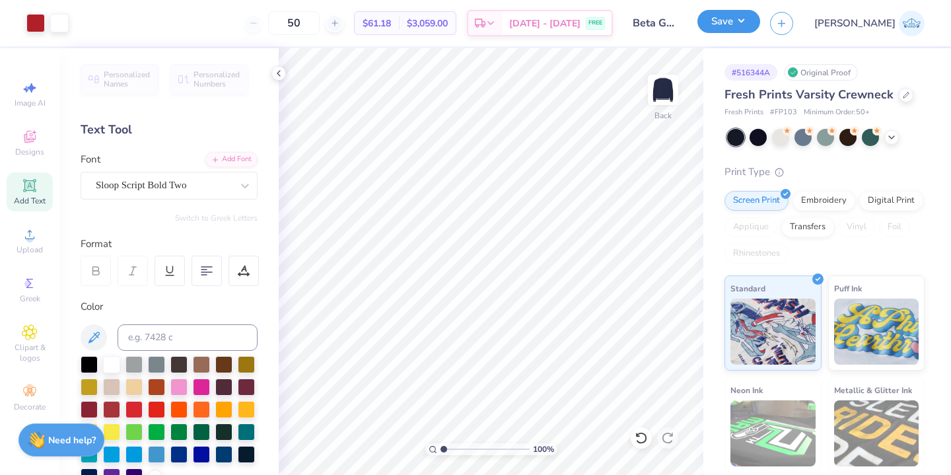
click at [760, 17] on button "Save" at bounding box center [728, 21] width 63 height 23
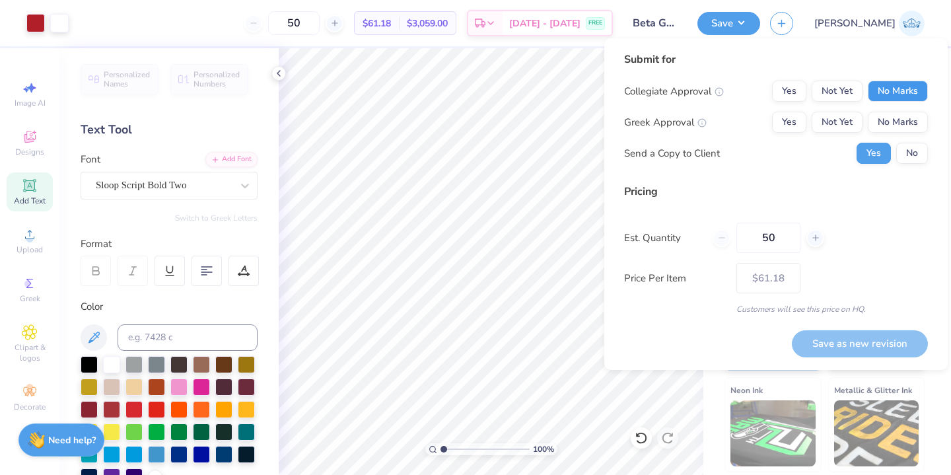
click at [880, 98] on button "No Marks" at bounding box center [898, 91] width 60 height 21
click at [833, 118] on button "Not Yet" at bounding box center [837, 122] width 51 height 21
